Goal: Task Accomplishment & Management: Use online tool/utility

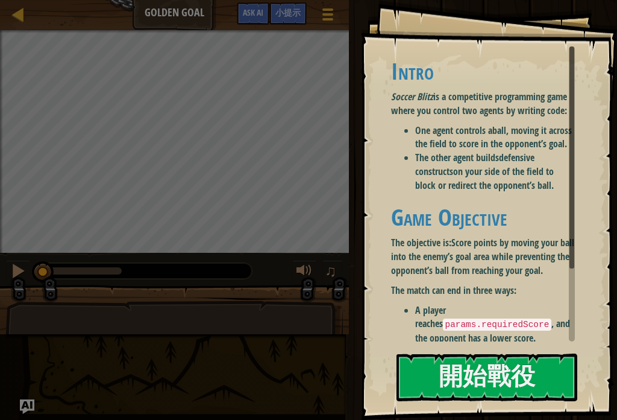
click at [509, 376] on button "開始戰役" at bounding box center [487, 377] width 181 height 48
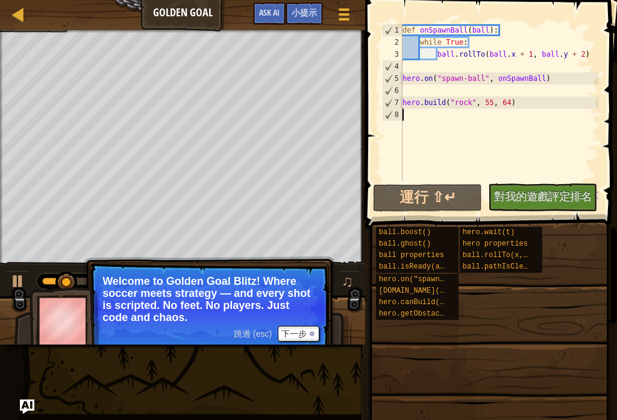
click at [307, 335] on button "下一步" at bounding box center [299, 334] width 42 height 16
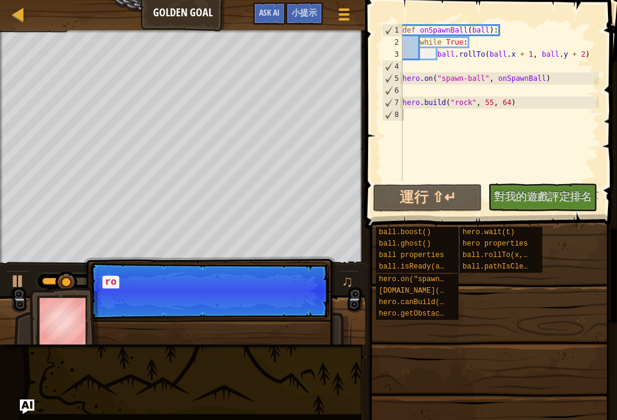
click at [308, 307] on p "跳過 (esc) 下一步 ro" at bounding box center [209, 290] width 239 height 57
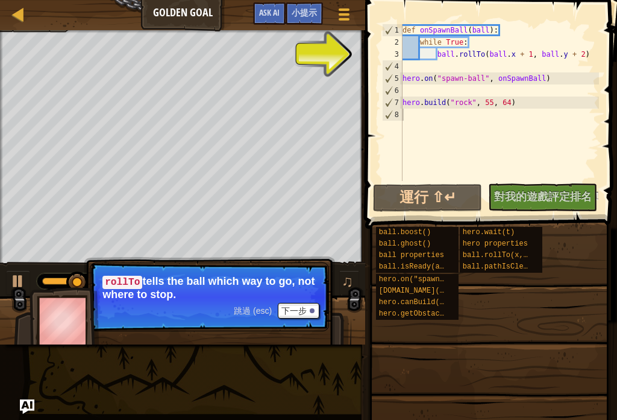
click at [344, 14] on span at bounding box center [344, 14] width 11 height 2
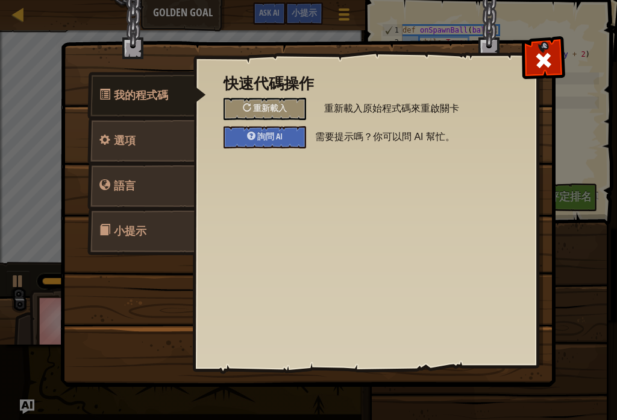
click at [111, 186] on link "語言" at bounding box center [140, 185] width 107 height 47
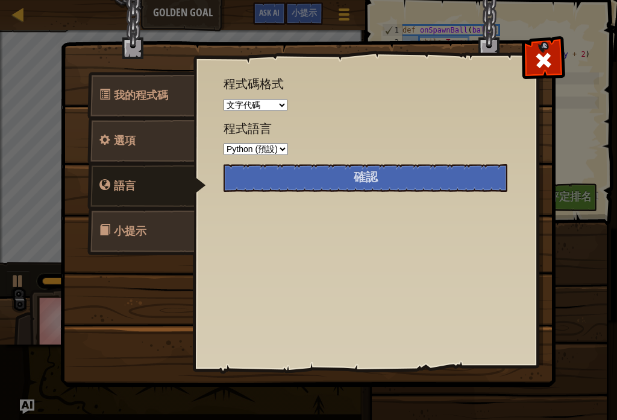
click at [279, 155] on select "Python (預設) JavaScript Lua C++ Java (測試中)" at bounding box center [256, 149] width 64 height 12
click at [277, 109] on select "文字代碼 塊和代碼 塊狀 塊狀（圖標）" at bounding box center [256, 105] width 64 height 12
click at [422, 179] on div "確認" at bounding box center [366, 178] width 284 height 28
click at [428, 180] on div "確認" at bounding box center [366, 178] width 284 height 28
click at [429, 184] on div "確認" at bounding box center [366, 178] width 284 height 28
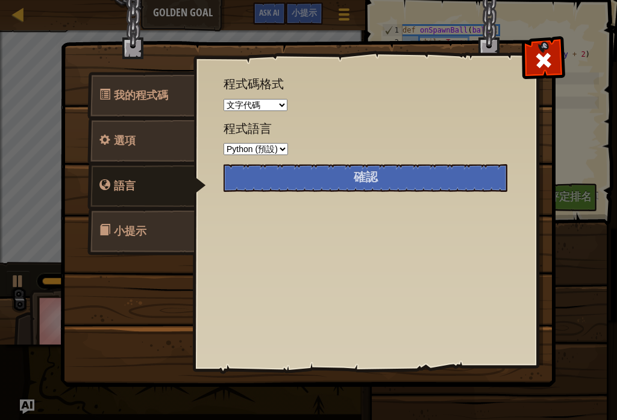
click at [428, 187] on div "確認" at bounding box center [366, 178] width 284 height 28
click at [104, 140] on span at bounding box center [104, 139] width 11 height 11
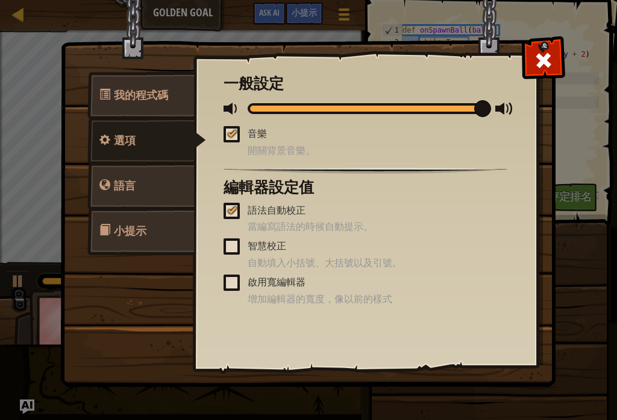
click at [102, 107] on link "我的程式碼" at bounding box center [140, 95] width 107 height 47
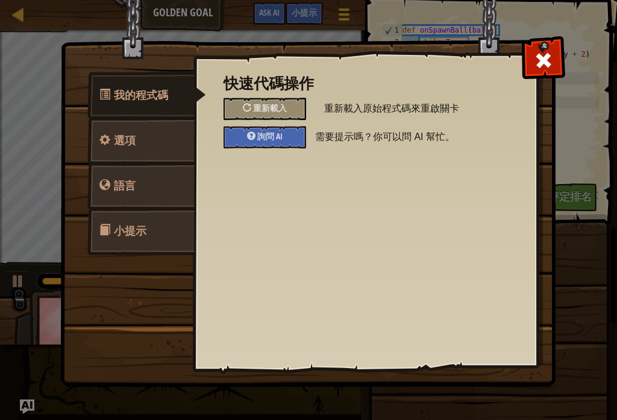
click at [105, 229] on span at bounding box center [104, 229] width 11 height 11
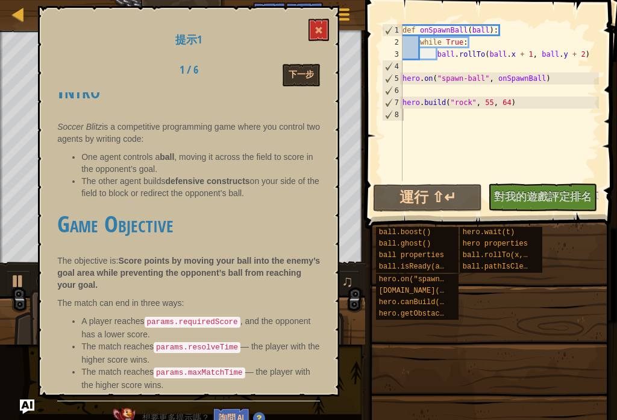
scroll to position [26, 0]
click at [328, 28] on button at bounding box center [319, 30] width 20 height 22
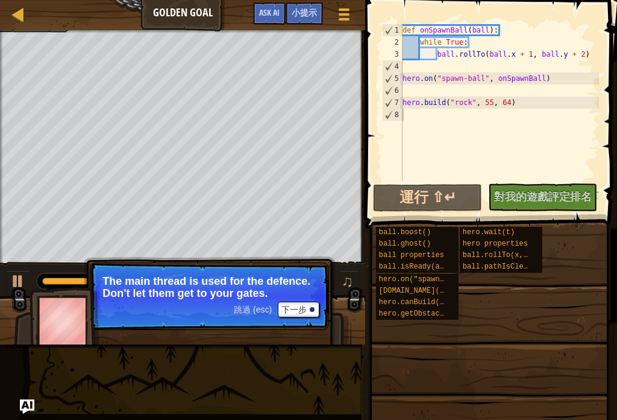
click at [303, 315] on button "下一步" at bounding box center [299, 309] width 42 height 16
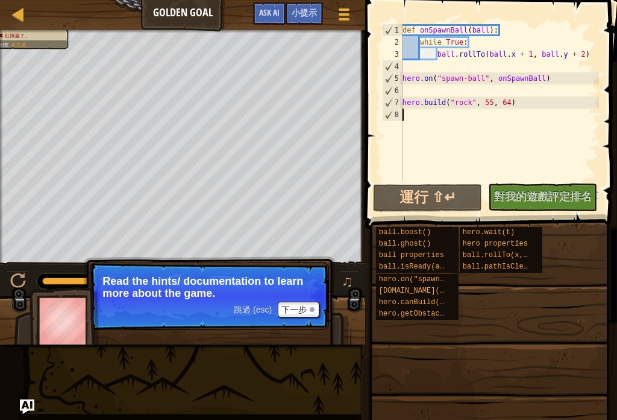
click at [304, 298] on p "Read the hints/ documentation to learn more about the game." at bounding box center [209, 287] width 214 height 24
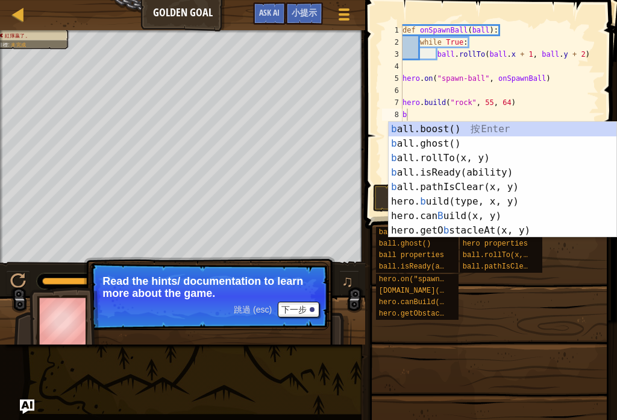
type textarea "b"
click at [550, 341] on span at bounding box center [490, 392] width 244 height 357
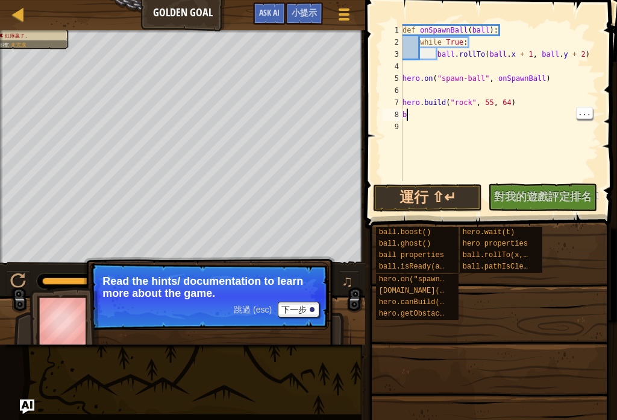
click at [429, 115] on div "def onSpawnBall ( ball ) : while True : ball . rollTo ( ball . x + 1 , ball . y…" at bounding box center [499, 114] width 199 height 181
click at [297, 307] on button "下一步" at bounding box center [299, 309] width 42 height 16
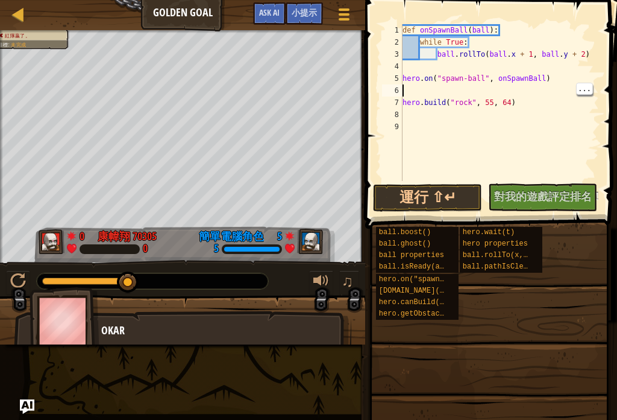
click at [421, 91] on div "def onSpawnBall ( ball ) : while True : ball . rollTo ( ball . x + 1 , ball . y…" at bounding box center [499, 114] width 199 height 181
type textarea "h"
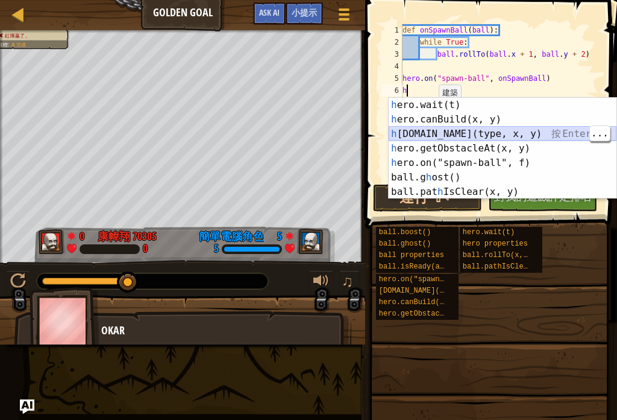
click at [503, 134] on div "h ero.wait(t) 按 Enter h ero.canBuild(x, y) 按 Enter h [DOMAIN_NAME](type, x, y) …" at bounding box center [503, 163] width 228 height 130
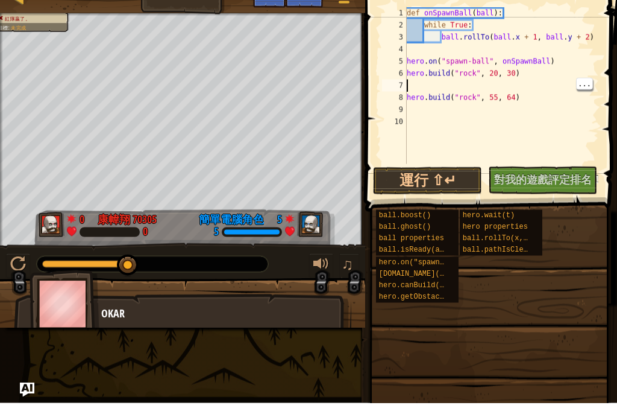
click at [438, 84] on div "def onSpawnBall ( ball ) : while True : ball . rollTo ( ball . x + 1 , ball . y…" at bounding box center [501, 114] width 195 height 181
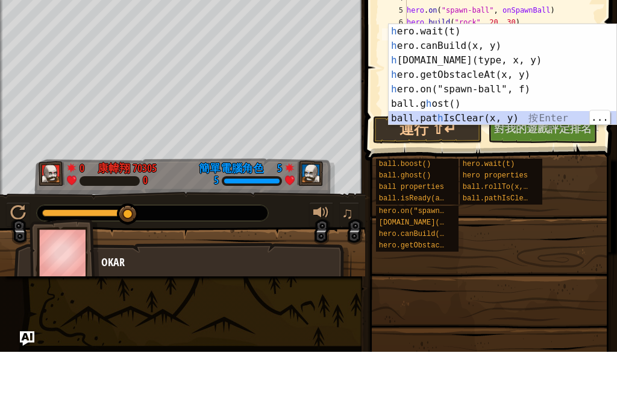
click at [476, 118] on div "h ero.wait(t) 按 Enter h ero.canBuild(x, y) 按 Enter h [DOMAIN_NAME](type, x, y) …" at bounding box center [503, 157] width 228 height 130
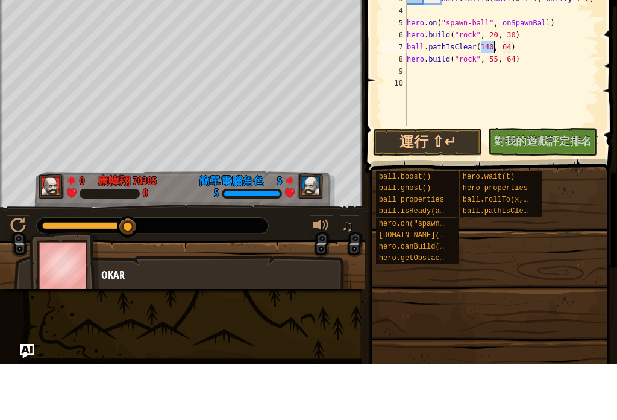
click at [445, 184] on button "運行 ⇧↵" at bounding box center [427, 198] width 109 height 28
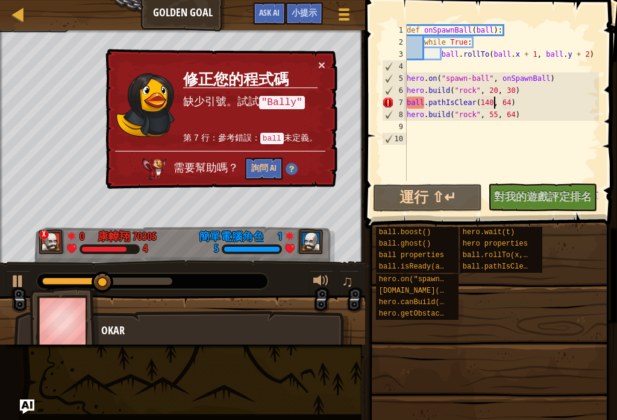
click at [274, 166] on button "詢問 AI" at bounding box center [263, 168] width 37 height 22
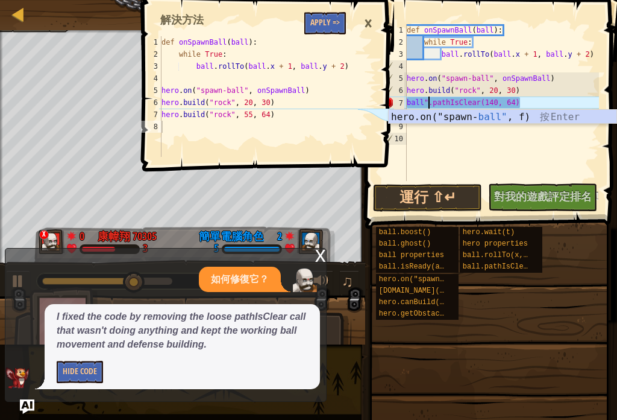
scroll to position [0, 0]
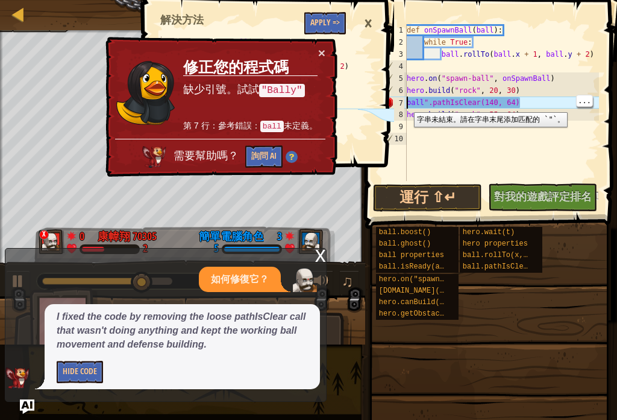
click at [409, 102] on div "def onSpawnBall ( ball ) : while True : ball . rollTo ( ball . x + 1 , ball . y…" at bounding box center [501, 114] width 195 height 181
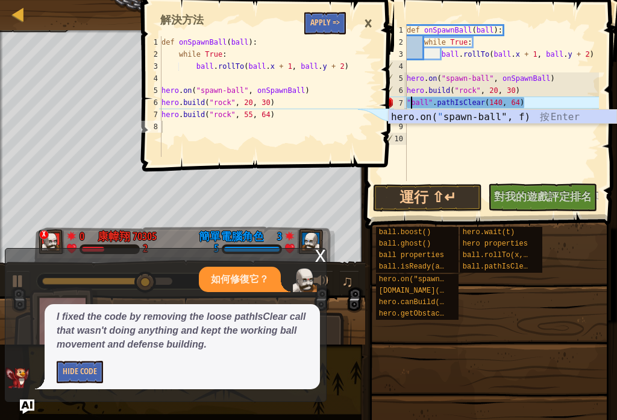
scroll to position [6, 1]
click at [448, 198] on button "運行 ⇧↵" at bounding box center [427, 198] width 109 height 28
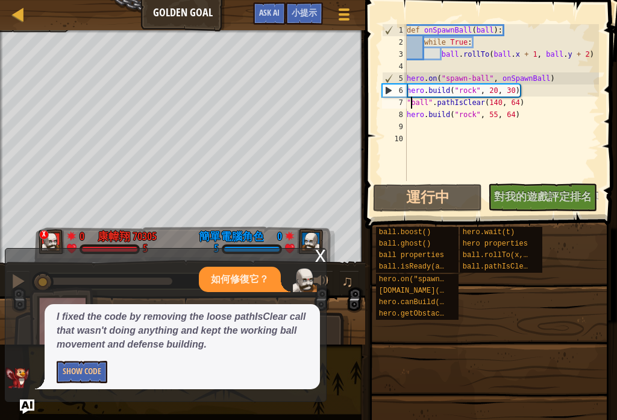
click at [374, 19] on span at bounding box center [493, 97] width 262 height 264
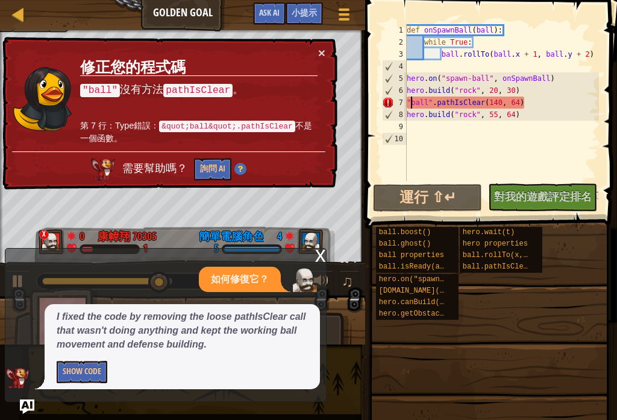
click at [216, 163] on button "詢問 AI" at bounding box center [212, 169] width 37 height 22
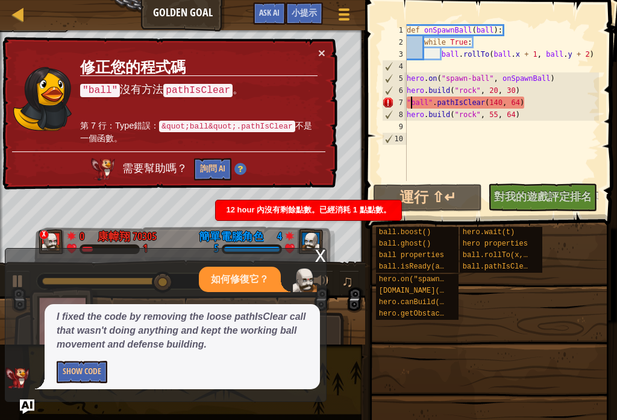
click at [218, 162] on button "詢問 AI" at bounding box center [212, 169] width 37 height 22
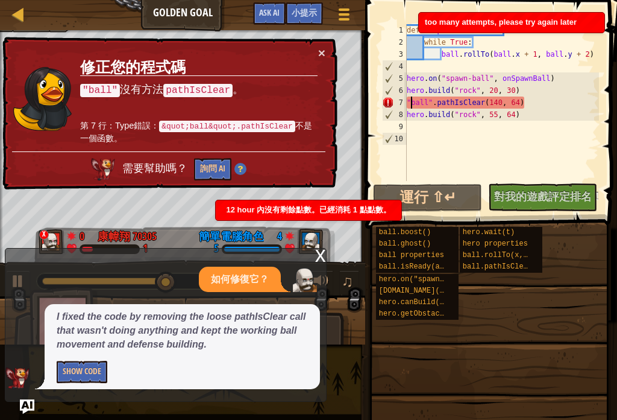
click at [214, 168] on button "詢問 AI" at bounding box center [212, 169] width 37 height 22
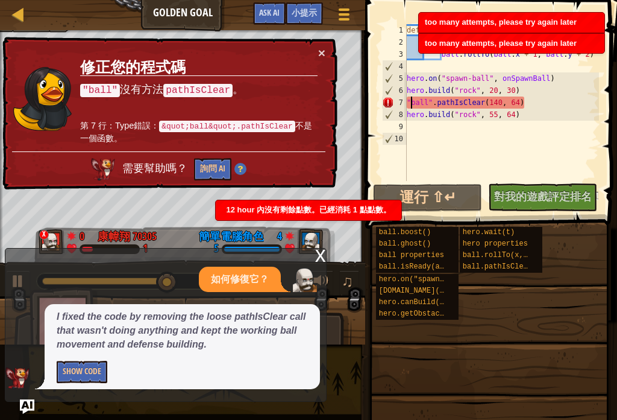
click at [212, 168] on button "詢問 AI" at bounding box center [212, 169] width 37 height 22
click at [213, 168] on button "詢問 AI" at bounding box center [212, 169] width 37 height 22
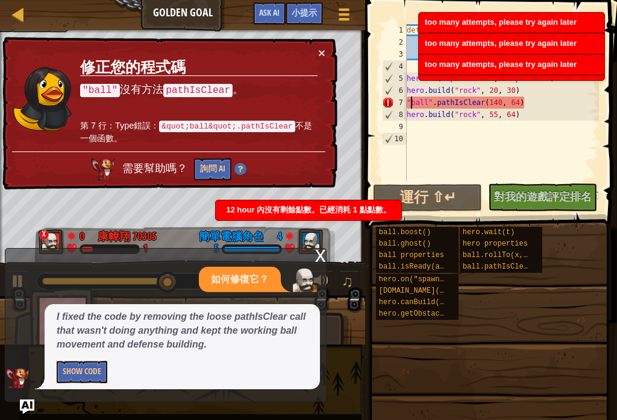
click at [212, 168] on button "詢問 AI" at bounding box center [212, 169] width 37 height 22
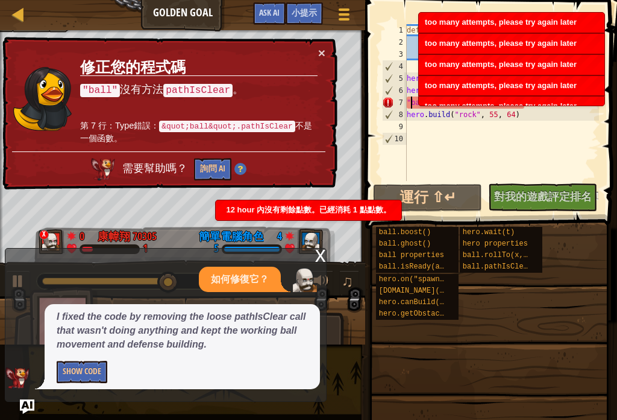
click at [211, 168] on button "詢問 AI" at bounding box center [212, 169] width 37 height 22
click at [212, 168] on button "詢問 AI" at bounding box center [212, 169] width 37 height 22
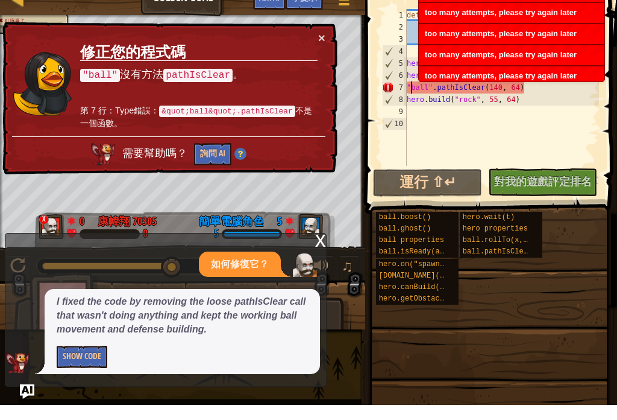
click at [321, 46] on button "×" at bounding box center [321, 52] width 7 height 13
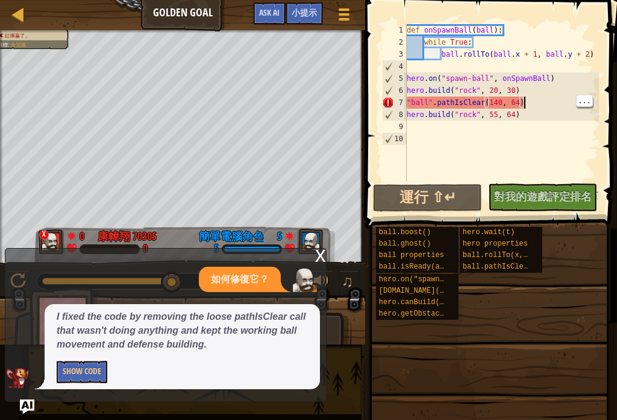
click at [535, 104] on div "def onSpawnBall ( ball ) : while True : ball . rollTo ( ball . x + 1 , ball . y…" at bounding box center [501, 114] width 195 height 181
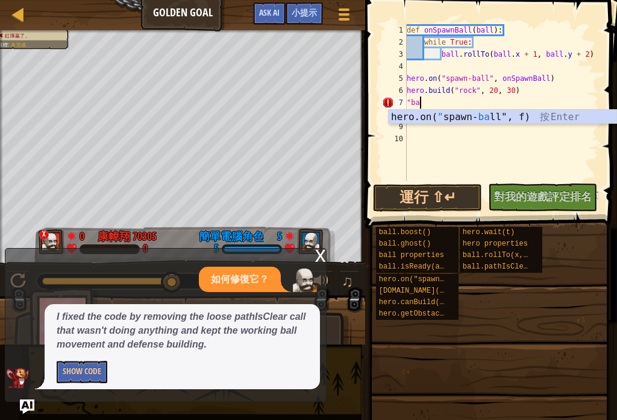
scroll to position [6, 0]
type textarea """
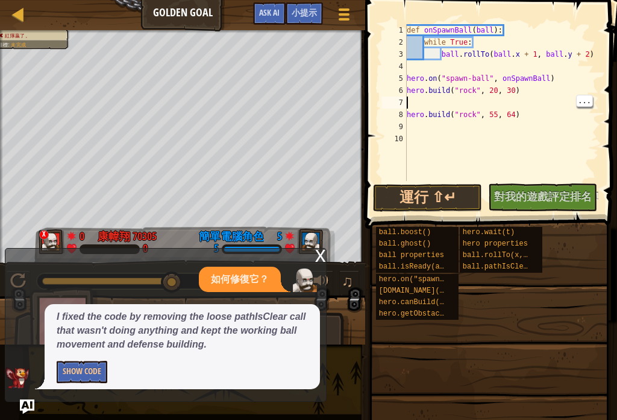
click at [417, 102] on div "def onSpawnBall ( ball ) : while True : ball . rollTo ( ball . x + 1 , ball . y…" at bounding box center [501, 114] width 195 height 181
type textarea "h"
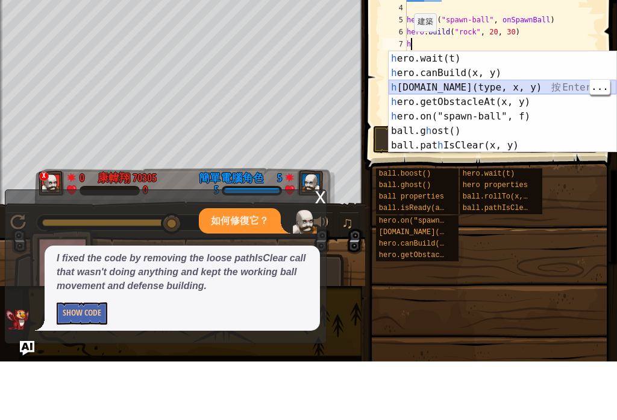
click at [492, 110] on div "h ero.wait(t) 按 Enter h ero.canBuild(x, y) 按 Enter h [DOMAIN_NAME](type, x, y) …" at bounding box center [503, 175] width 228 height 130
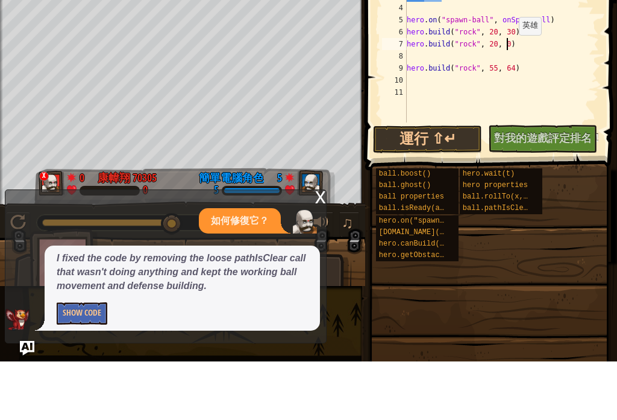
type textarea "[DOMAIN_NAME]("rock", 20, 50)"
click at [443, 55] on div "def onSpawnBall ( ball ) : while True : ball . rollTo ( ball . x + 1 , ball . y…" at bounding box center [501, 114] width 195 height 181
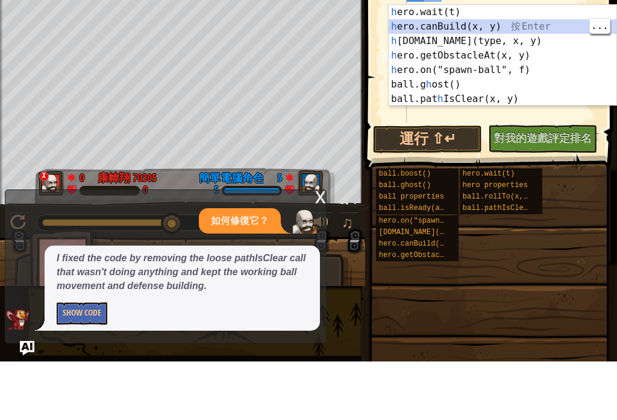
click at [475, 63] on div "h ero.wait(t) 按 Enter h ero.canBuild(x, y) 按 Enter h [DOMAIN_NAME](type, x, y) …" at bounding box center [503, 128] width 228 height 130
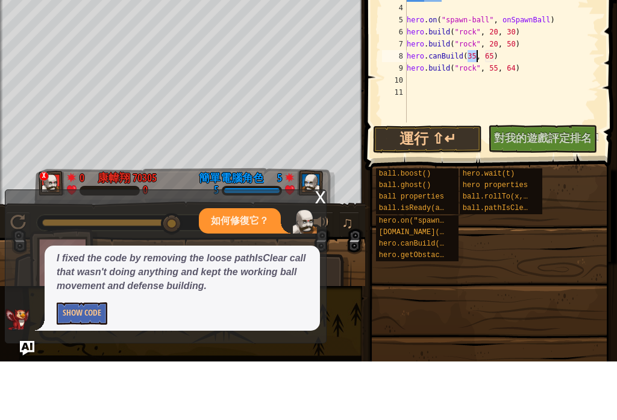
click at [453, 184] on button "運行 ⇧↵" at bounding box center [427, 198] width 109 height 28
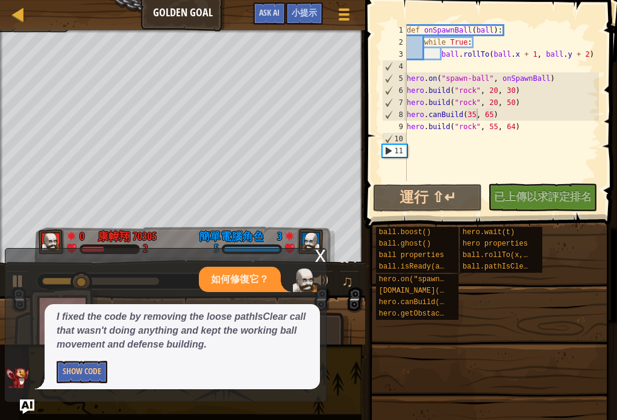
click at [88, 368] on button "Show Code" at bounding box center [82, 371] width 51 height 22
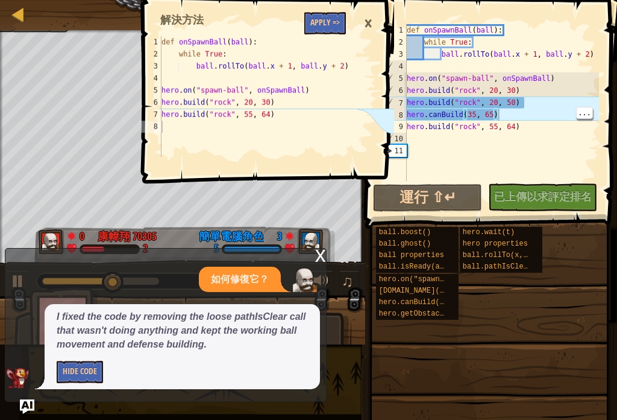
click at [512, 113] on div "def onSpawnBall ( ball ) : while True : ball . rollTo ( ball . x + 1 , ball . y…" at bounding box center [501, 114] width 195 height 181
click at [375, 25] on div "×" at bounding box center [368, 24] width 20 height 28
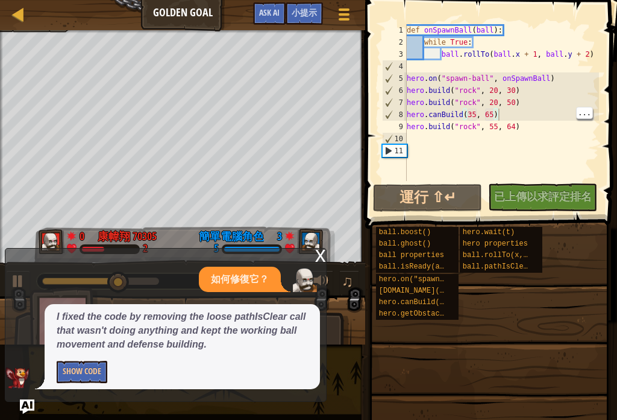
click at [515, 116] on div "def onSpawnBall ( ball ) : while True : ball . rollTo ( ball . x + 1 , ball . y…" at bounding box center [501, 114] width 195 height 181
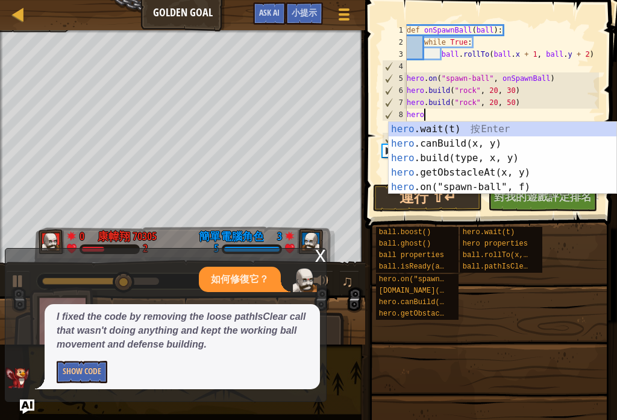
type textarea "h"
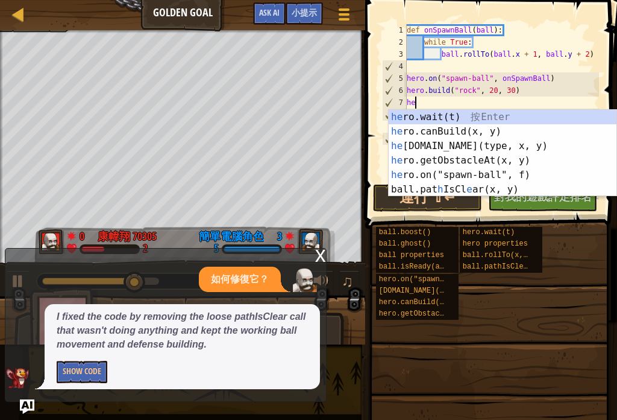
type textarea "h"
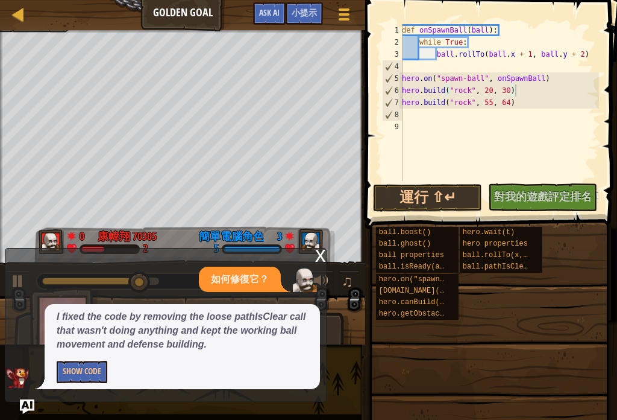
click at [442, 196] on button "運行 ⇧↵" at bounding box center [427, 198] width 109 height 28
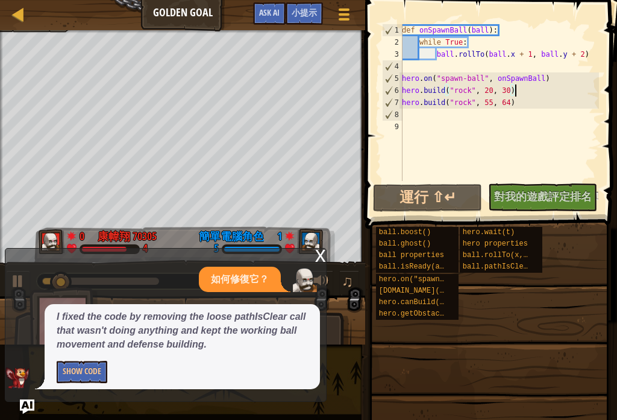
click at [326, 257] on div "x 如何修復它？ I fixed the code by removing the loose pathIsClear call that wasn't do…" at bounding box center [166, 325] width 322 height 154
click at [328, 257] on div at bounding box center [184, 244] width 301 height 36
click at [322, 256] on div "x" at bounding box center [320, 254] width 11 height 12
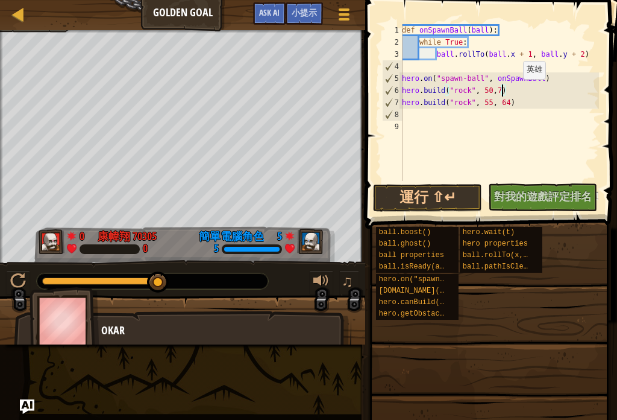
scroll to position [6, 8]
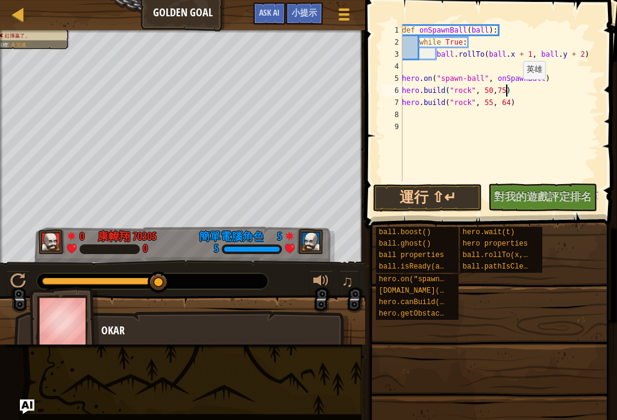
type textarea "[DOMAIN_NAME]("rock", 50,75)"
click at [432, 196] on button "運行 ⇧↵" at bounding box center [427, 198] width 109 height 28
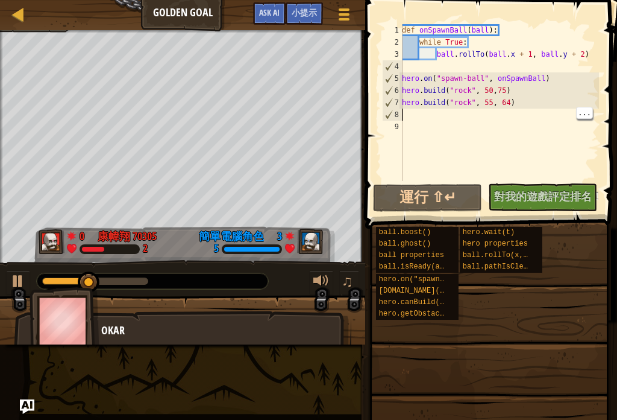
scroll to position [6, 0]
click at [421, 115] on div "def onSpawnBall ( ball ) : while True : ball . rollTo ( ball . x + 1 , ball . y…" at bounding box center [500, 114] width 200 height 181
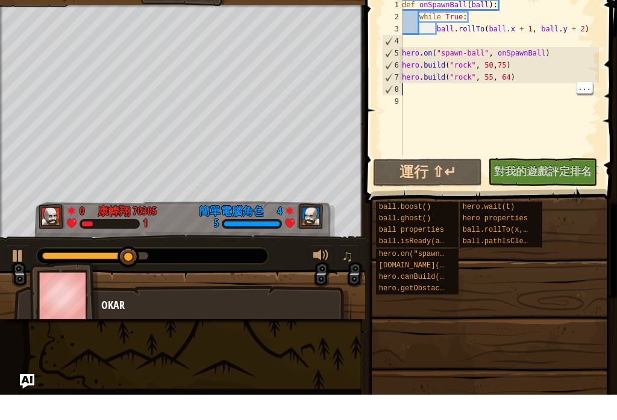
type textarea "h"
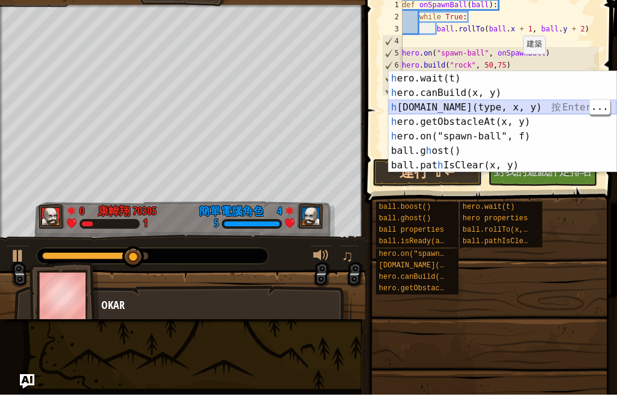
click at [468, 108] on div "h ero.wait(t) 按 Enter h ero.canBuild(x, y) 按 Enter h [DOMAIN_NAME](type, x, y) …" at bounding box center [503, 161] width 228 height 130
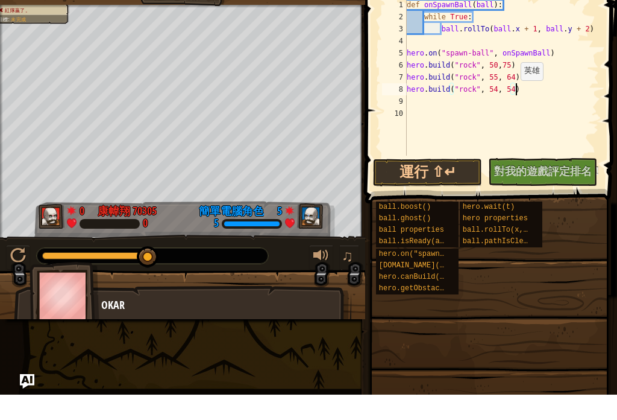
scroll to position [6, 9]
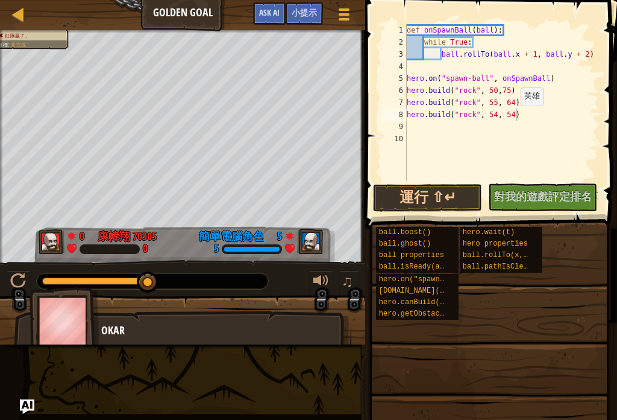
type textarea "[DOMAIN_NAME]("rock", 54, 54)"
click at [448, 203] on button "運行 ⇧↵" at bounding box center [427, 198] width 109 height 28
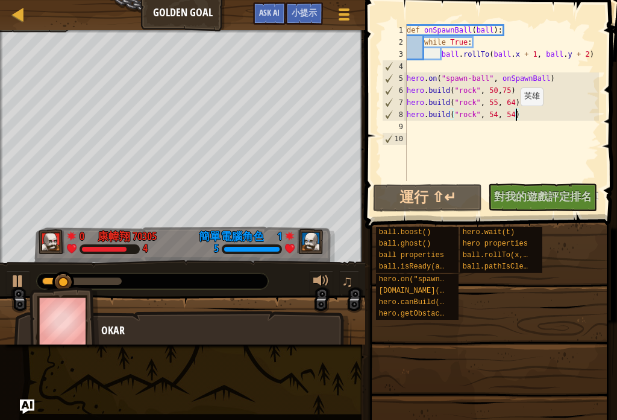
scroll to position [6, 0]
click at [422, 128] on div "def onSpawnBall ( ball ) : while True : ball . rollTo ( ball . x + 1 , ball . y…" at bounding box center [501, 114] width 195 height 181
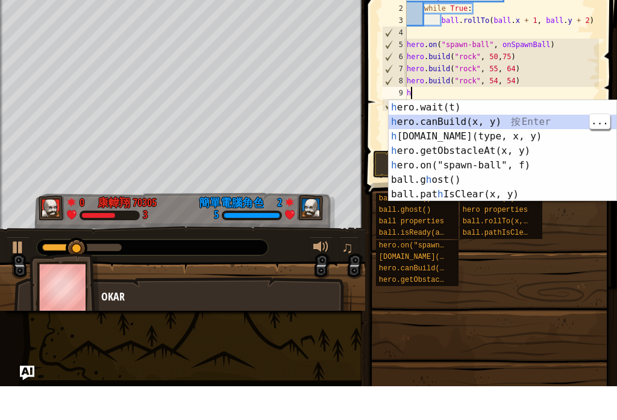
click at [499, 134] on div "h ero.wait(t) 按 Enter h ero.canBuild(x, y) 按 Enter h [DOMAIN_NAME](type, x, y) …" at bounding box center [503, 199] width 228 height 130
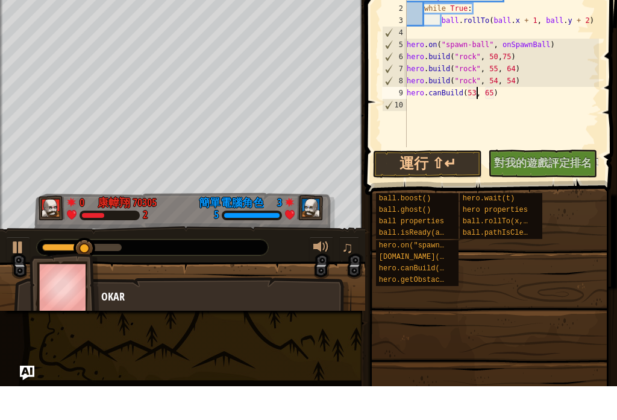
scroll to position [6, 6]
type textarea "hero.canBuild(53, 46)"
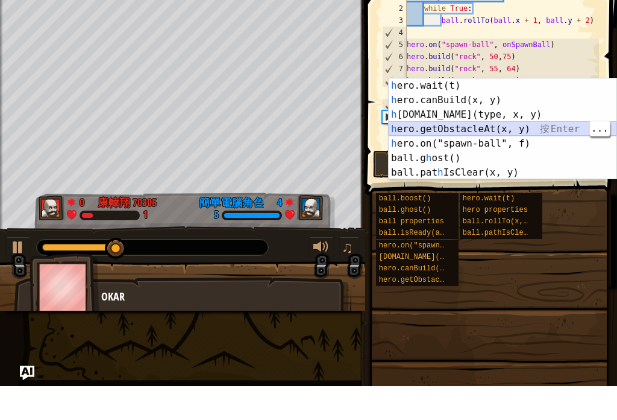
click at [479, 131] on div "h ero.wait(t) 按 Enter h ero.canBuild(x, y) 按 Enter h [DOMAIN_NAME](type, x, y) …" at bounding box center [503, 177] width 228 height 130
type textarea "hero.getObstacleAt(35, 65)"
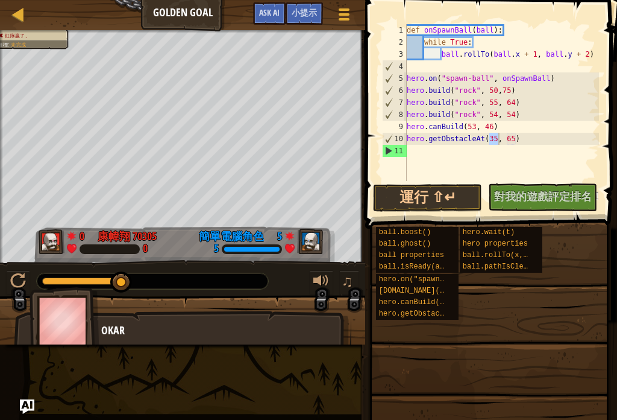
click at [448, 193] on button "運行 ⇧↵" at bounding box center [427, 198] width 109 height 28
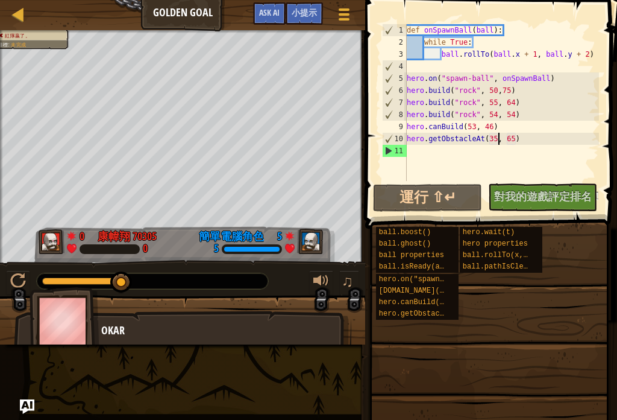
click at [21, 17] on div at bounding box center [18, 14] width 15 height 15
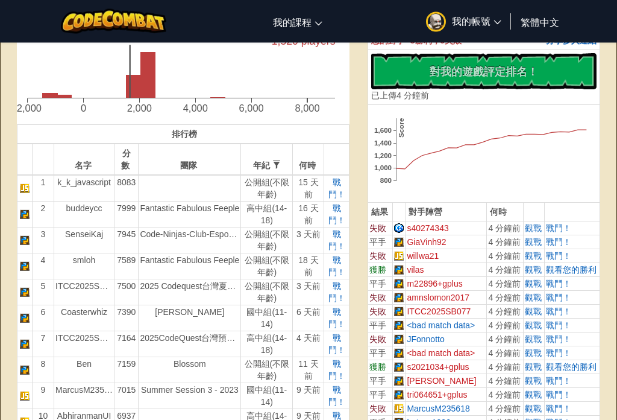
scroll to position [320, 0]
click at [540, 231] on span "觀戰" at bounding box center [533, 228] width 17 height 10
